Goal: Navigation & Orientation: Find specific page/section

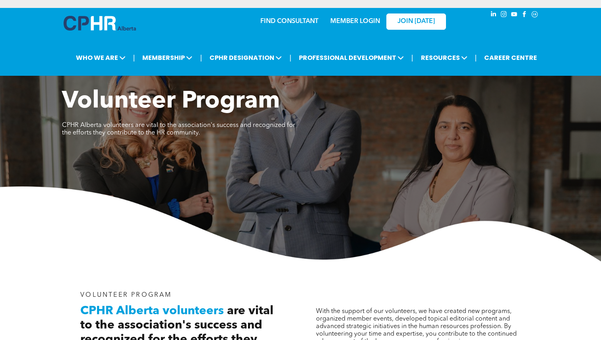
click at [354, 21] on link "MEMBER LOGIN" at bounding box center [355, 21] width 50 height 6
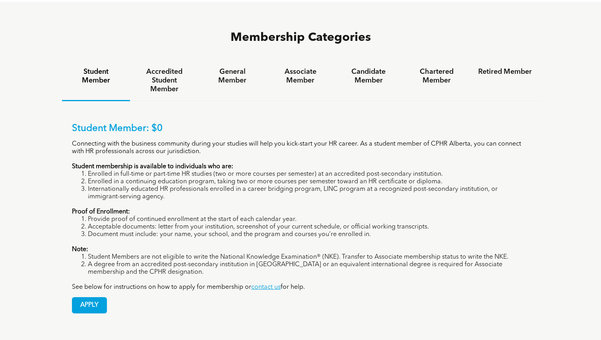
scroll to position [534, 0]
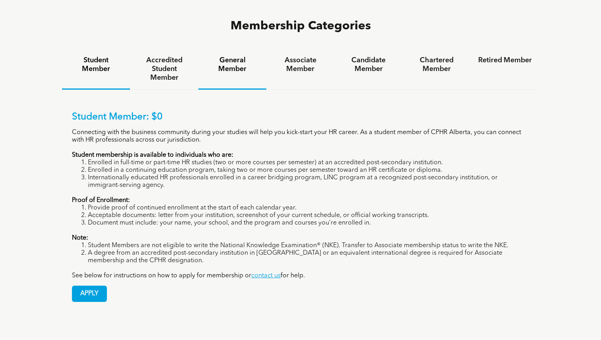
click at [226, 56] on h4 "General Member" at bounding box center [232, 64] width 54 height 17
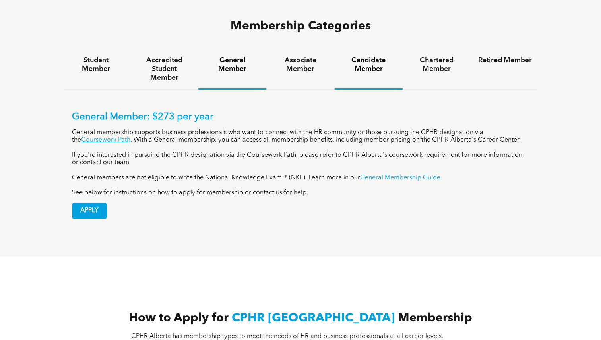
click at [366, 56] on h4 "Candidate Member" at bounding box center [369, 64] width 54 height 17
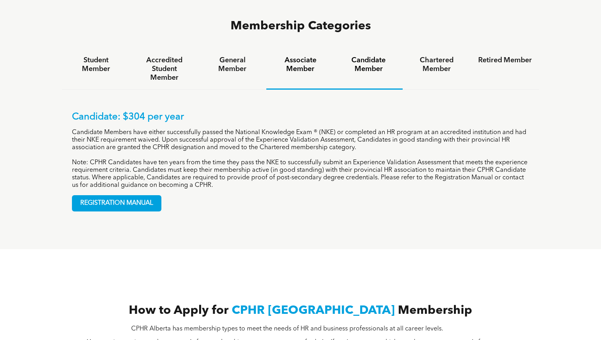
click at [290, 56] on h4 "Associate Member" at bounding box center [300, 64] width 54 height 17
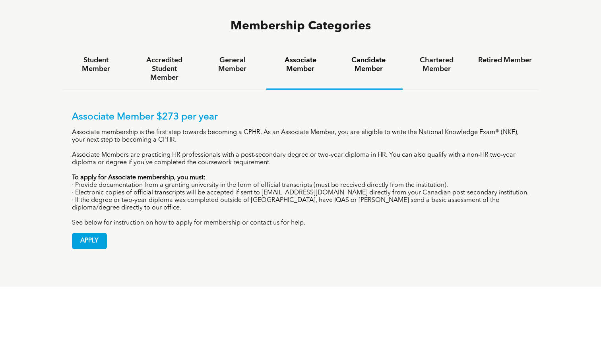
click at [358, 56] on h4 "Candidate Member" at bounding box center [369, 64] width 54 height 17
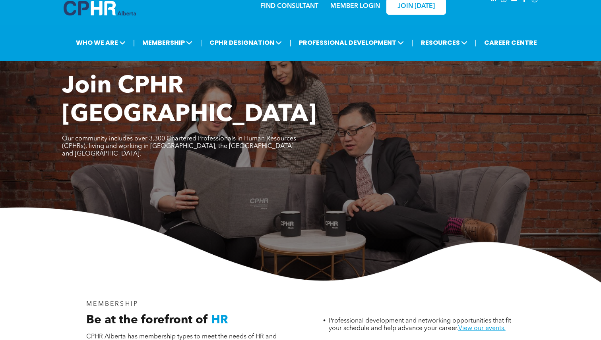
scroll to position [0, 0]
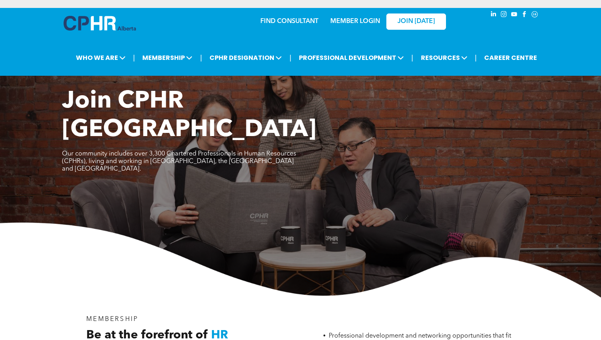
click at [346, 20] on link "MEMBER LOGIN" at bounding box center [355, 21] width 50 height 6
click at [353, 22] on link "MEMBER LOGIN" at bounding box center [355, 21] width 50 height 6
